Goal: Share content: Share content

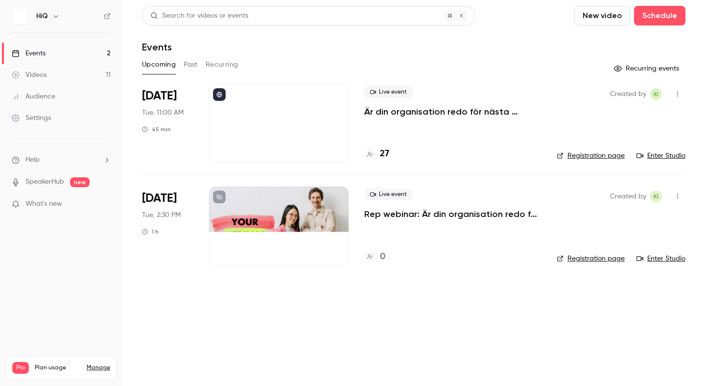
click at [289, 119] on div at bounding box center [278, 123] width 139 height 78
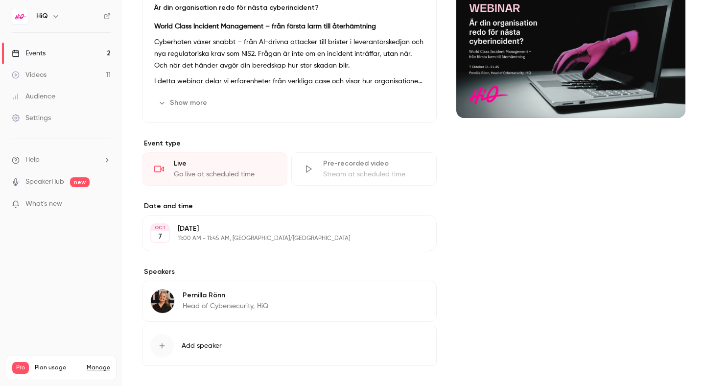
scroll to position [115, 0]
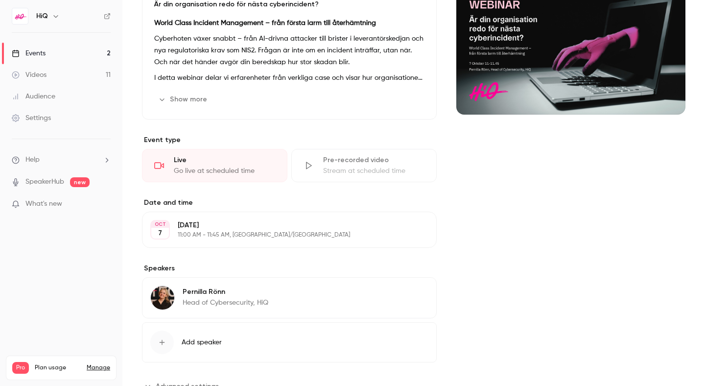
click at [349, 161] on div "Pre-recorded video" at bounding box center [373, 160] width 101 height 10
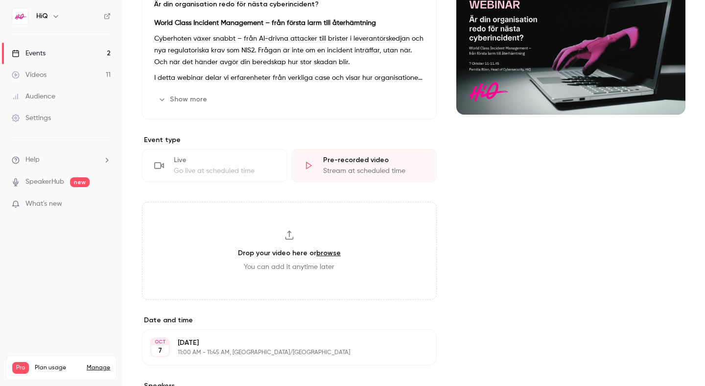
scroll to position [0, 0]
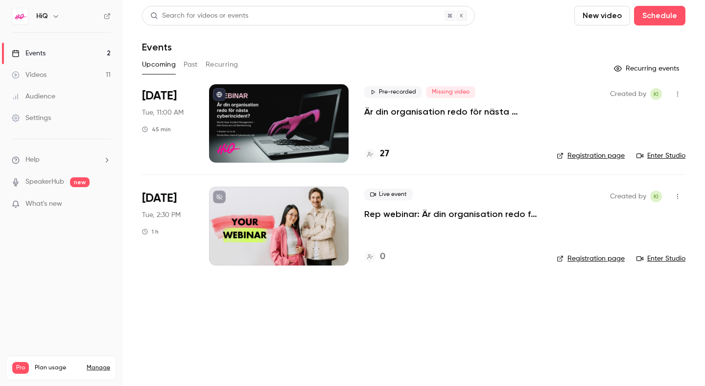
click at [187, 63] on button "Past" at bounding box center [191, 65] width 14 height 16
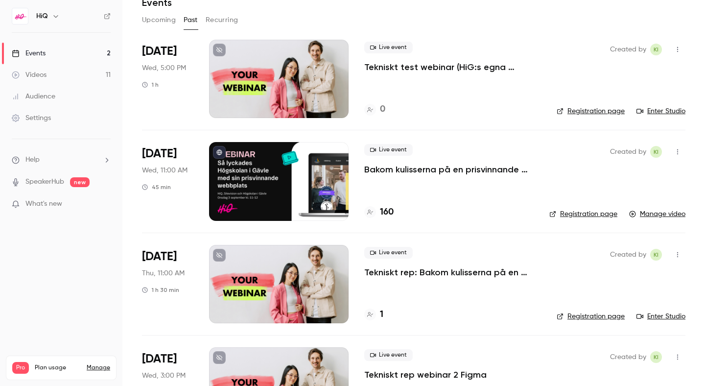
scroll to position [55, 0]
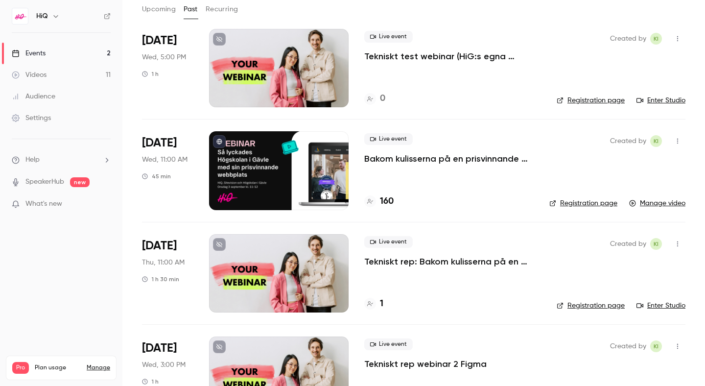
click at [654, 201] on link "Manage video" at bounding box center [657, 203] width 56 height 10
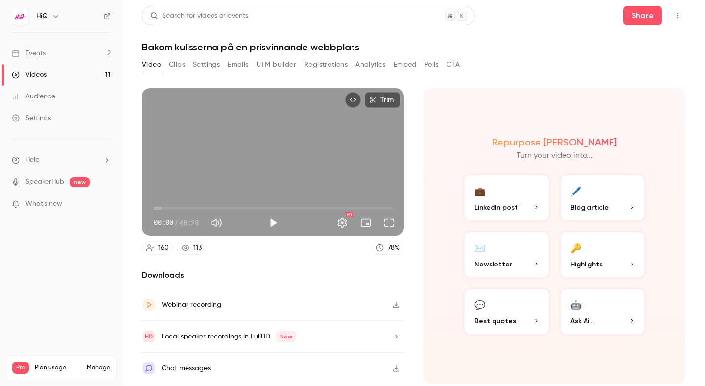
drag, startPoint x: 414, startPoint y: 62, endPoint x: 411, endPoint y: 67, distance: 6.0
click at [414, 62] on button "Embed" at bounding box center [404, 65] width 23 height 16
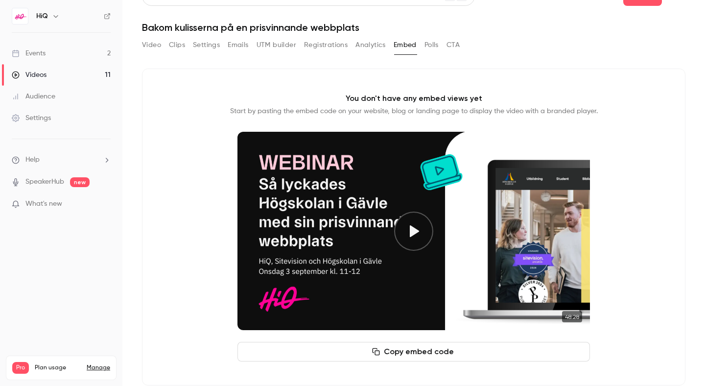
scroll to position [35, 0]
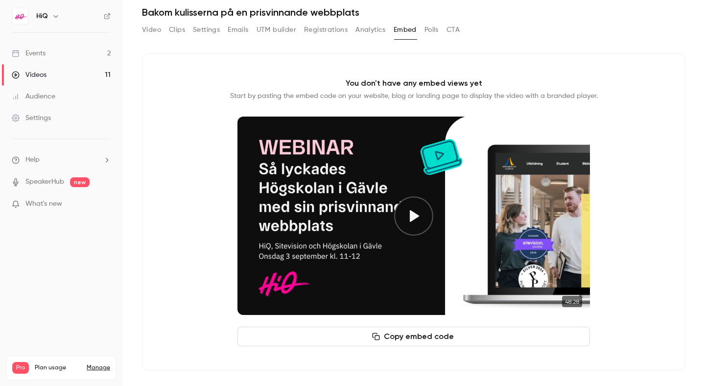
click at [424, 341] on button "Copy embed code" at bounding box center [413, 336] width 352 height 20
